Goal: Task Accomplishment & Management: Use online tool/utility

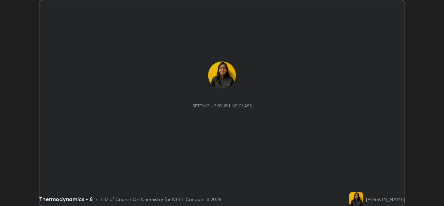
scroll to position [206, 443]
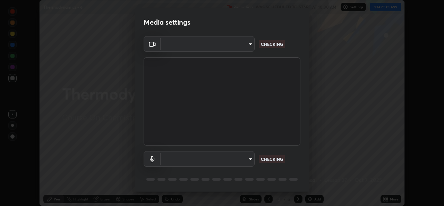
type input "543f6dd7cf1c6d0aa6bd558e202a88d07b5a4d761673354d02a604c193450d79"
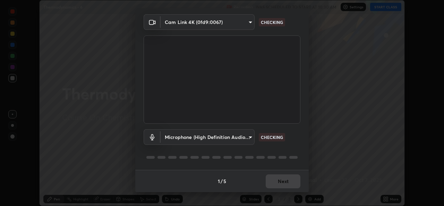
click at [250, 135] on body "Erase all Thermodynamics - 6 Recording WAS SCHEDULED TO START AT 10:30 AM Setti…" at bounding box center [222, 103] width 444 height 206
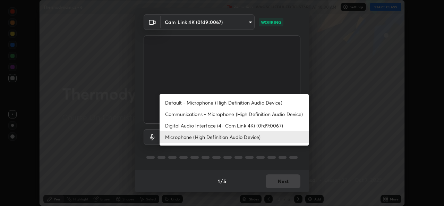
click at [236, 102] on li "Default - Microphone (High Definition Audio Device)" at bounding box center [234, 102] width 149 height 11
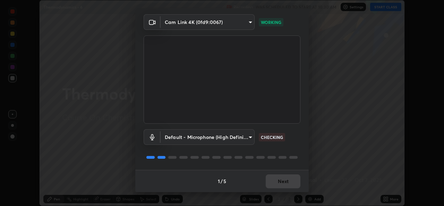
click at [251, 139] on body "Erase all Thermodynamics - 6 Recording WAS SCHEDULED TO START AT 10:30 AM Setti…" at bounding box center [222, 103] width 444 height 206
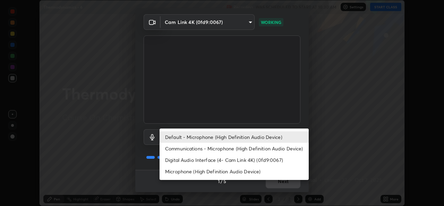
click at [235, 171] on li "Microphone (High Definition Audio Device)" at bounding box center [234, 170] width 149 height 11
type input "99848f2a9d109760ec62b66e2f255c73a791916cfc686045695a6d5e2156f403"
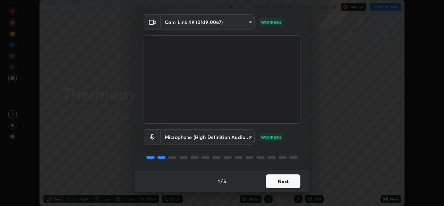
click at [281, 183] on button "Next" at bounding box center [283, 181] width 35 height 14
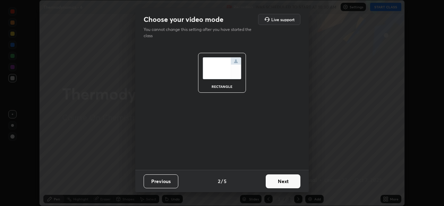
click at [279, 182] on button "Next" at bounding box center [283, 181] width 35 height 14
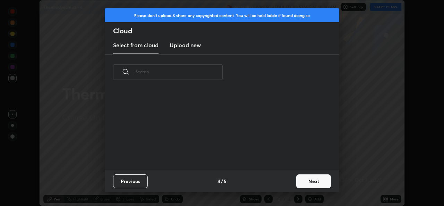
scroll to position [80, 223]
click at [311, 183] on button "Next" at bounding box center [313, 181] width 35 height 14
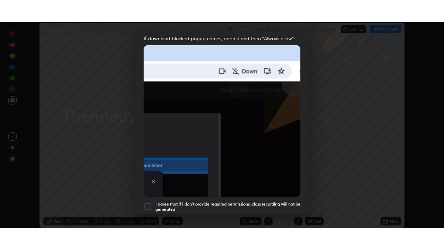
scroll to position [163, 0]
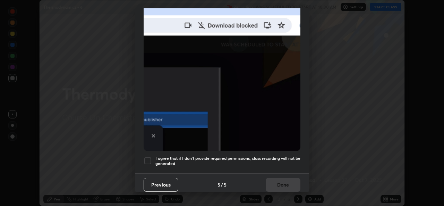
click at [151, 156] on div at bounding box center [148, 160] width 8 height 8
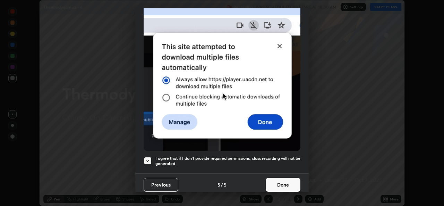
click at [275, 182] on button "Done" at bounding box center [283, 185] width 35 height 14
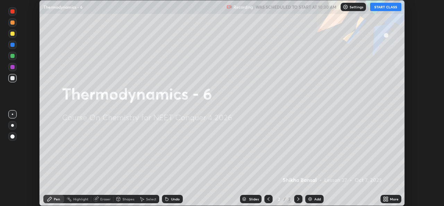
click at [387, 7] on button "START CLASS" at bounding box center [385, 7] width 31 height 8
click at [387, 197] on icon at bounding box center [387, 198] width 2 height 2
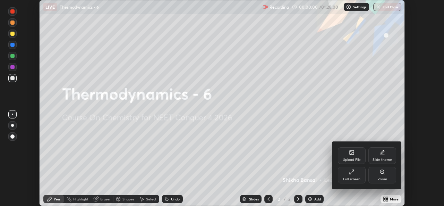
click at [342, 174] on div "Full screen" at bounding box center [352, 174] width 28 height 17
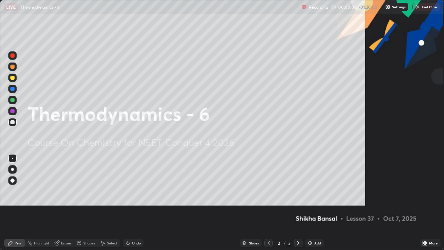
scroll to position [250, 444]
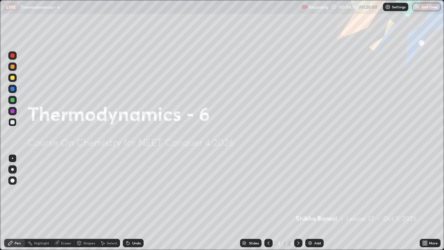
click at [315, 205] on div "Add" at bounding box center [317, 242] width 7 height 3
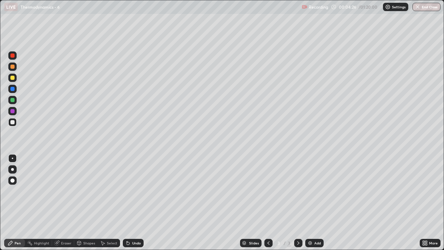
click at [14, 79] on div at bounding box center [12, 78] width 8 height 8
click at [14, 123] on div at bounding box center [12, 122] width 4 height 4
click at [14, 78] on div at bounding box center [12, 78] width 4 height 4
click at [311, 205] on img at bounding box center [310, 243] width 6 height 6
click at [13, 122] on div at bounding box center [12, 122] width 4 height 4
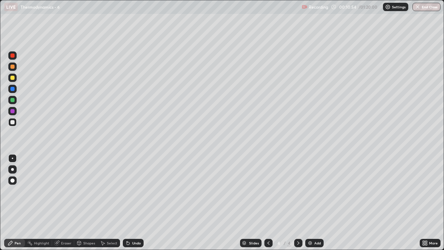
click at [14, 76] on div at bounding box center [12, 78] width 4 height 4
click at [136, 205] on div "Undo" at bounding box center [136, 242] width 9 height 3
click at [135, 205] on div "Undo" at bounding box center [136, 242] width 9 height 3
click at [138, 205] on div "Undo" at bounding box center [133, 243] width 21 height 8
click at [140, 205] on div "Undo" at bounding box center [133, 243] width 21 height 8
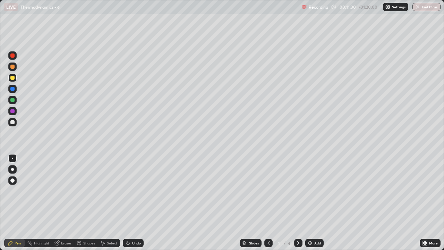
click at [141, 205] on div "Undo" at bounding box center [133, 243] width 21 height 8
click at [142, 205] on div "Undo" at bounding box center [133, 243] width 21 height 8
click at [316, 205] on div "Add" at bounding box center [317, 242] width 7 height 3
click at [14, 123] on div at bounding box center [12, 122] width 8 height 8
click at [14, 78] on div at bounding box center [12, 78] width 4 height 4
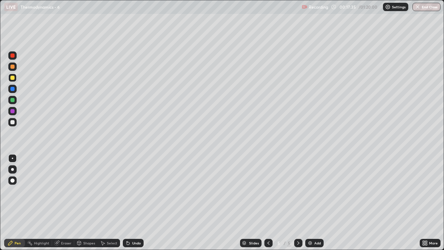
click at [15, 80] on div at bounding box center [12, 78] width 8 height 8
click at [12, 122] on div at bounding box center [12, 122] width 4 height 4
click at [314, 205] on div "Add" at bounding box center [317, 242] width 7 height 3
click at [13, 99] on div at bounding box center [12, 100] width 4 height 4
click at [268, 205] on icon at bounding box center [269, 243] width 6 height 6
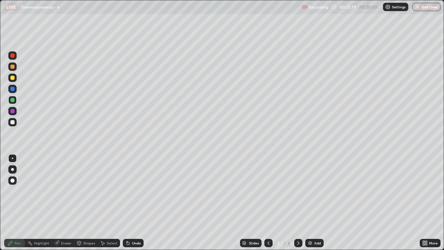
click at [297, 205] on icon at bounding box center [298, 243] width 6 height 6
click at [16, 80] on div at bounding box center [12, 78] width 8 height 8
click at [12, 122] on div at bounding box center [12, 122] width 4 height 4
click at [298, 205] on icon at bounding box center [298, 243] width 6 height 6
click at [313, 205] on div "Add" at bounding box center [314, 243] width 18 height 8
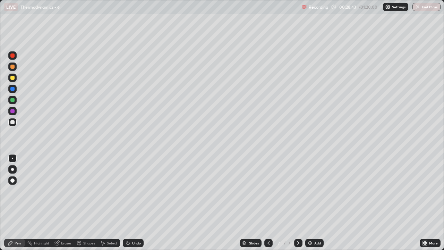
click at [15, 81] on div at bounding box center [12, 77] width 8 height 11
click at [14, 123] on div at bounding box center [12, 122] width 4 height 4
click at [16, 79] on div at bounding box center [12, 78] width 8 height 8
click at [135, 205] on div "Undo" at bounding box center [136, 242] width 9 height 3
click at [132, 205] on div "Undo" at bounding box center [136, 242] width 9 height 3
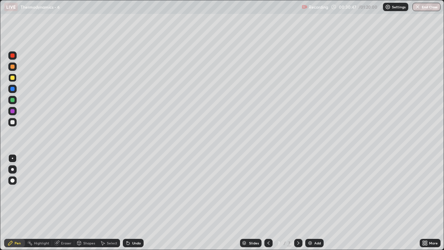
click at [14, 123] on div at bounding box center [12, 122] width 4 height 4
click at [310, 205] on img at bounding box center [310, 243] width 6 height 6
click at [12, 122] on div at bounding box center [12, 122] width 4 height 4
click at [268, 205] on icon at bounding box center [269, 243] width 6 height 6
click at [298, 205] on icon at bounding box center [298, 242] width 2 height 3
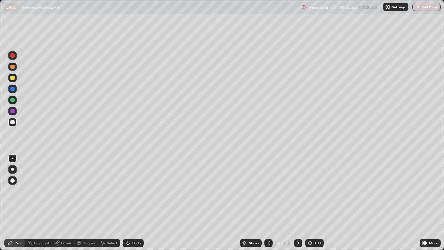
click at [16, 100] on div at bounding box center [12, 100] width 8 height 8
click at [309, 205] on img at bounding box center [310, 243] width 6 height 6
click at [14, 79] on div at bounding box center [12, 78] width 4 height 4
click at [14, 79] on div at bounding box center [12, 78] width 8 height 8
click at [316, 205] on div "Add" at bounding box center [317, 242] width 7 height 3
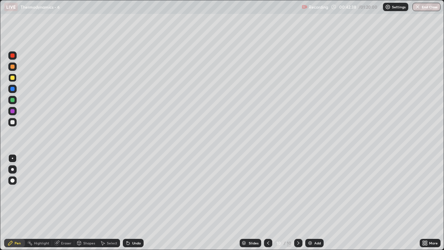
click at [267, 205] on icon at bounding box center [268, 243] width 6 height 6
click at [298, 205] on icon at bounding box center [298, 243] width 6 height 6
click at [11, 126] on div at bounding box center [12, 122] width 8 height 8
click at [128, 205] on div "Undo" at bounding box center [132, 243] width 24 height 14
click at [18, 205] on div "Pen" at bounding box center [14, 243] width 21 height 8
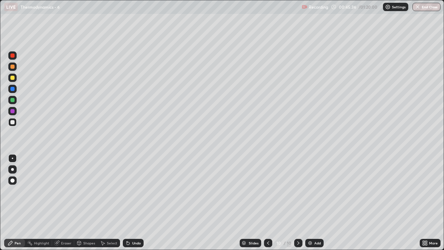
click at [129, 205] on div "Undo" at bounding box center [132, 243] width 24 height 14
click at [14, 123] on div at bounding box center [12, 122] width 4 height 4
click at [16, 78] on div at bounding box center [12, 78] width 8 height 8
click at [312, 205] on div "Add" at bounding box center [314, 243] width 18 height 8
click at [12, 122] on div at bounding box center [12, 122] width 4 height 4
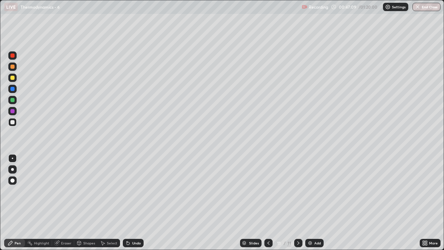
click at [139, 205] on div "Undo" at bounding box center [136, 242] width 9 height 3
click at [270, 205] on div at bounding box center [268, 243] width 8 height 8
click at [268, 205] on icon at bounding box center [268, 242] width 2 height 3
click at [298, 205] on icon at bounding box center [298, 243] width 6 height 6
click at [297, 205] on icon at bounding box center [298, 243] width 6 height 6
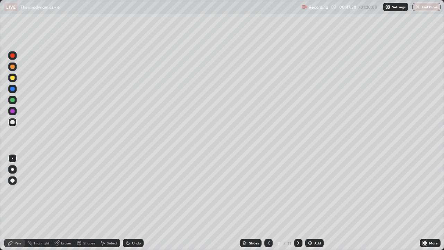
click at [14, 101] on div at bounding box center [12, 100] width 4 height 4
click at [16, 78] on div at bounding box center [12, 78] width 8 height 8
click at [14, 121] on div at bounding box center [12, 122] width 4 height 4
click at [13, 99] on div at bounding box center [12, 100] width 4 height 4
click at [268, 205] on icon at bounding box center [269, 243] width 6 height 6
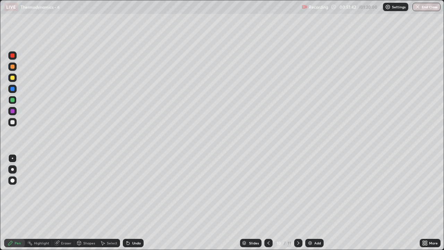
click at [298, 205] on icon at bounding box center [298, 243] width 6 height 6
click at [268, 205] on icon at bounding box center [269, 243] width 6 height 6
click at [297, 205] on icon at bounding box center [298, 242] width 2 height 3
click at [311, 205] on img at bounding box center [310, 243] width 6 height 6
click at [15, 124] on div at bounding box center [12, 122] width 8 height 8
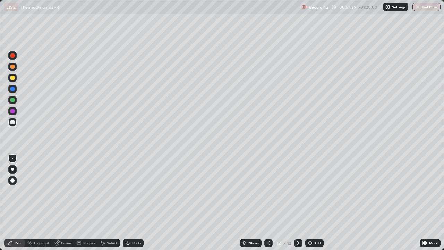
click at [13, 78] on div at bounding box center [12, 78] width 4 height 4
click at [16, 120] on div at bounding box center [12, 122] width 8 height 8
click at [312, 205] on img at bounding box center [310, 243] width 6 height 6
click at [16, 79] on div at bounding box center [12, 78] width 8 height 8
click at [14, 122] on div at bounding box center [12, 122] width 4 height 4
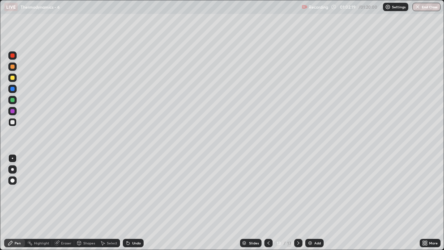
click at [12, 100] on div at bounding box center [12, 100] width 4 height 4
click at [13, 122] on div at bounding box center [12, 122] width 4 height 4
click at [138, 205] on div "Undo" at bounding box center [133, 243] width 21 height 8
click at [16, 100] on div at bounding box center [12, 100] width 8 height 8
click at [12, 123] on div at bounding box center [12, 122] width 4 height 4
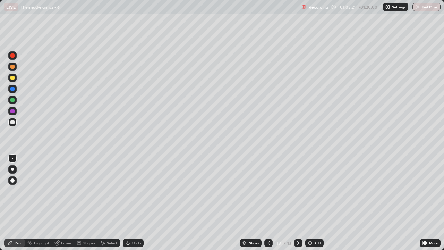
click at [15, 101] on div at bounding box center [12, 100] width 8 height 8
click at [310, 205] on img at bounding box center [310, 243] width 6 height 6
click at [15, 122] on div at bounding box center [12, 122] width 8 height 8
click at [13, 80] on div at bounding box center [12, 78] width 8 height 8
click at [63, 205] on div "Eraser" at bounding box center [63, 243] width 22 height 8
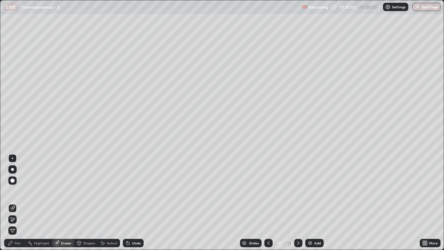
click at [15, 205] on div "Pen" at bounding box center [14, 243] width 21 height 8
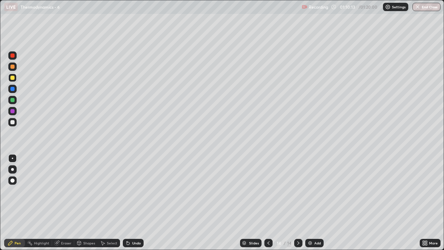
click at [268, 205] on icon at bounding box center [269, 243] width 6 height 6
click at [300, 205] on div at bounding box center [298, 243] width 8 height 8
click at [268, 205] on icon at bounding box center [269, 243] width 6 height 6
click at [296, 205] on div at bounding box center [298, 243] width 8 height 8
click at [15, 78] on div at bounding box center [12, 78] width 8 height 8
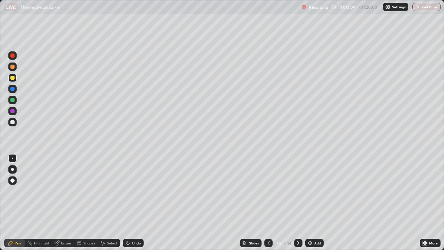
click at [13, 122] on div at bounding box center [12, 122] width 4 height 4
click at [63, 205] on div "Eraser" at bounding box center [63, 243] width 22 height 8
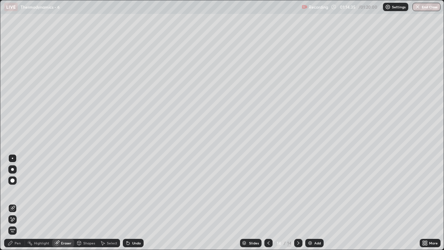
click at [312, 205] on div "Add" at bounding box center [314, 243] width 18 height 8
click at [17, 205] on div "Pen" at bounding box center [14, 243] width 21 height 8
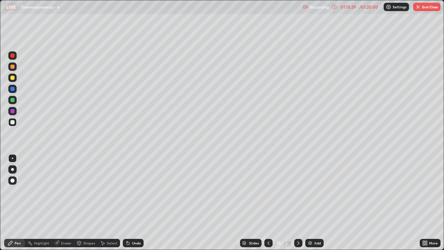
click at [16, 77] on div at bounding box center [12, 78] width 8 height 8
click at [268, 205] on icon at bounding box center [269, 243] width 6 height 6
click at [296, 205] on icon at bounding box center [298, 243] width 6 height 6
click at [14, 100] on div at bounding box center [12, 100] width 4 height 4
click at [313, 205] on div "Add" at bounding box center [314, 243] width 18 height 8
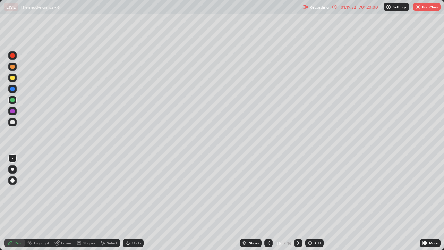
click at [16, 80] on div at bounding box center [12, 78] width 8 height 8
click at [135, 205] on div "Undo" at bounding box center [133, 243] width 21 height 8
click at [136, 205] on div "Undo" at bounding box center [136, 242] width 9 height 3
click at [139, 205] on div "Undo" at bounding box center [133, 243] width 21 height 8
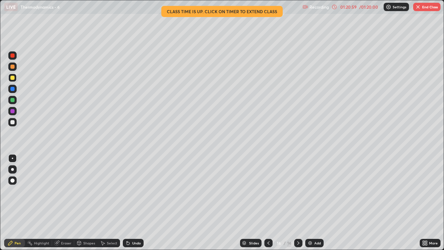
click at [267, 205] on icon at bounding box center [269, 243] width 6 height 6
click at [424, 6] on button "End Class" at bounding box center [426, 7] width 27 height 8
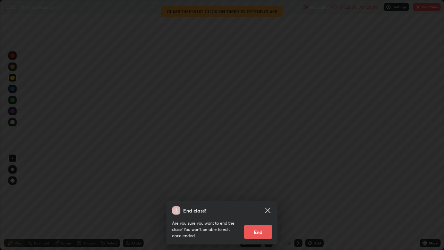
click at [257, 205] on button "End" at bounding box center [258, 232] width 28 height 14
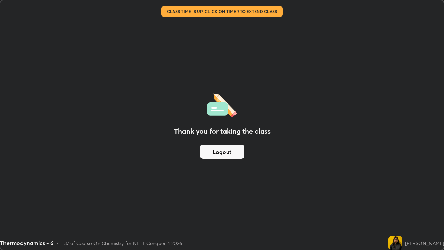
click at [260, 205] on div "Thank you for taking the class Logout" at bounding box center [221, 124] width 443 height 249
click at [231, 156] on button "Logout" at bounding box center [222, 152] width 44 height 14
